Goal: Task Accomplishment & Management: Manage account settings

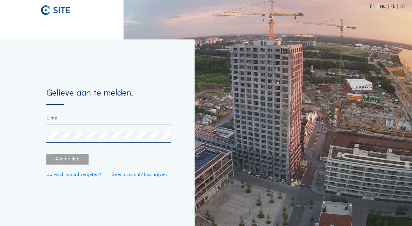
click at [120, 117] on input "email" at bounding box center [108, 117] width 124 height 5
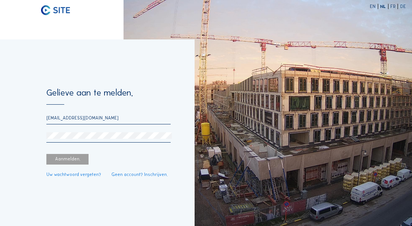
click at [138, 124] on div "[EMAIL_ADDRESS][DOMAIN_NAME]" at bounding box center [108, 119] width 124 height 9
drag, startPoint x: 104, startPoint y: 115, endPoint x: 43, endPoint y: 119, distance: 61.2
click at [43, 119] on div "Gelieve aan te melden. [EMAIL_ADDRESS][DOMAIN_NAME] Aanmelden. Uw wachtwoord ve…" at bounding box center [97, 132] width 194 height 187
paste input "royerssluis@civielroyersslui"
type input "[EMAIL_ADDRESS][DOMAIN_NAME]"
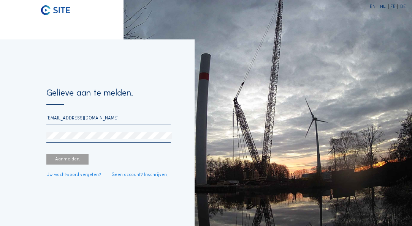
click at [72, 157] on div "Aanmelden." at bounding box center [67, 159] width 42 height 11
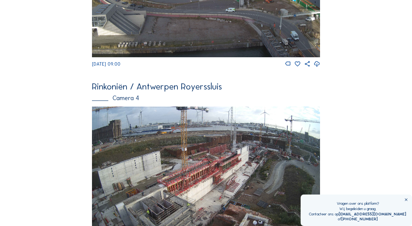
scroll to position [765, 0]
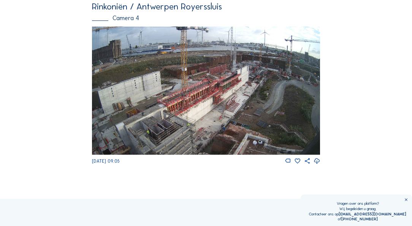
click at [274, 84] on img at bounding box center [206, 91] width 228 height 128
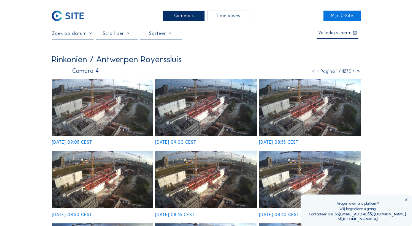
click at [91, 91] on img at bounding box center [102, 107] width 101 height 57
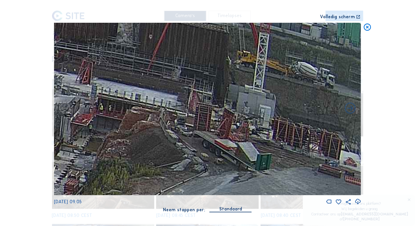
drag, startPoint x: 194, startPoint y: 73, endPoint x: 175, endPoint y: 63, distance: 21.1
click at [176, 65] on img at bounding box center [207, 109] width 307 height 173
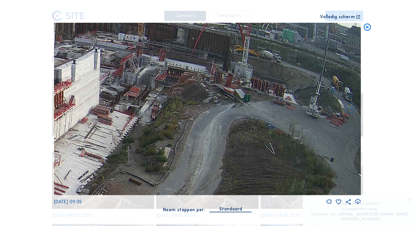
drag, startPoint x: 267, startPoint y: 116, endPoint x: 253, endPoint y: 107, distance: 16.5
click at [253, 107] on img at bounding box center [207, 109] width 307 height 173
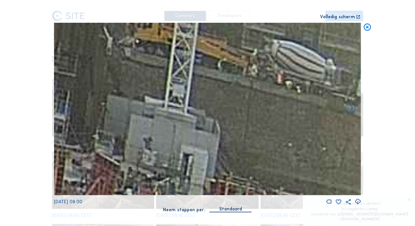
click at [367, 26] on icon at bounding box center [367, 27] width 9 height 9
